Goal: Transaction & Acquisition: Register for event/course

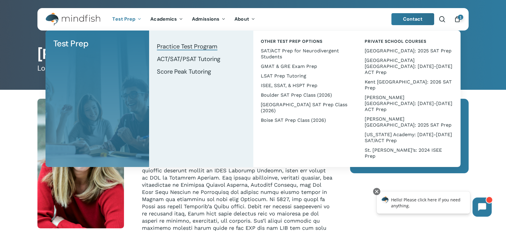
click at [192, 45] on span "Practice Test Program" at bounding box center [187, 47] width 61 height 8
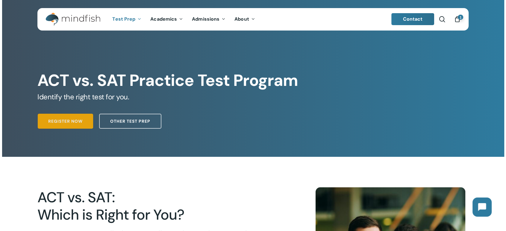
click at [77, 124] on span "Register Now" at bounding box center [65, 121] width 34 height 6
